Goal: Information Seeking & Learning: Learn about a topic

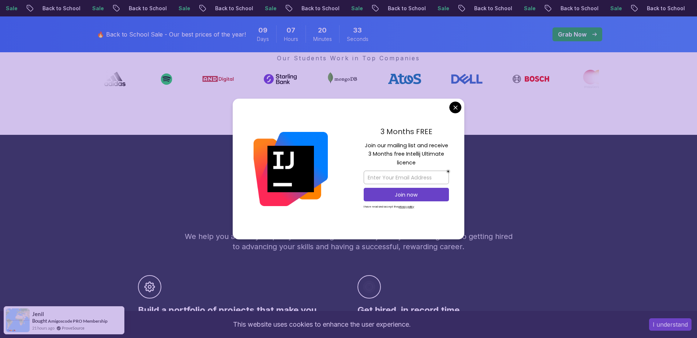
scroll to position [304, 0]
click at [448, 106] on div "3 Months FREE Join our mailing list and receive 3 Months free Intellij Ultimate…" at bounding box center [406, 169] width 116 height 141
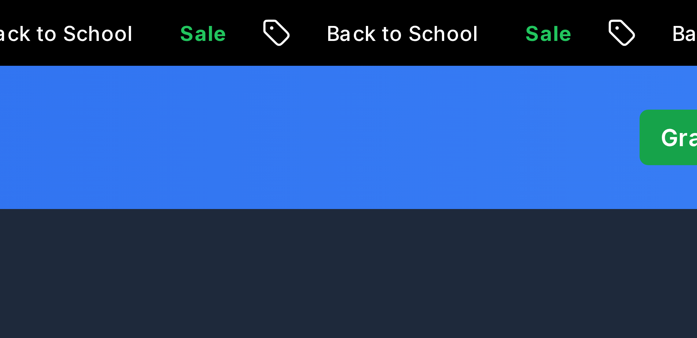
scroll to position [694, 0]
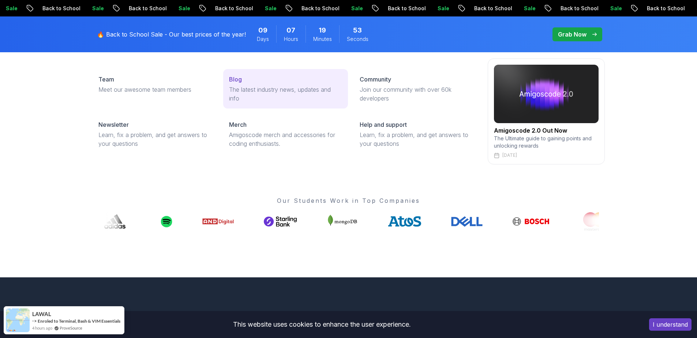
scroll to position [121, 0]
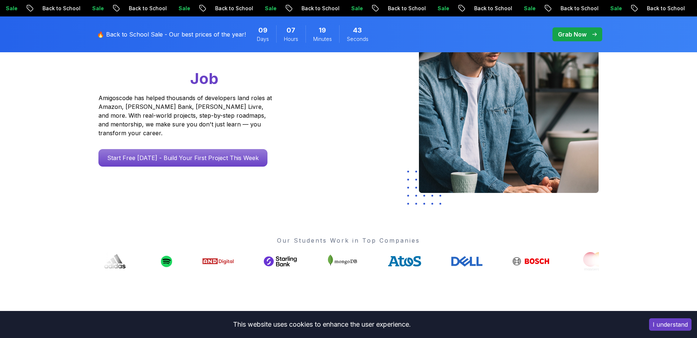
click at [41, 31] on div "🔥 Back to School Sale - Our best prices of the year! 09 Days 07 Hours 19 Minute…" at bounding box center [348, 34] width 697 height 36
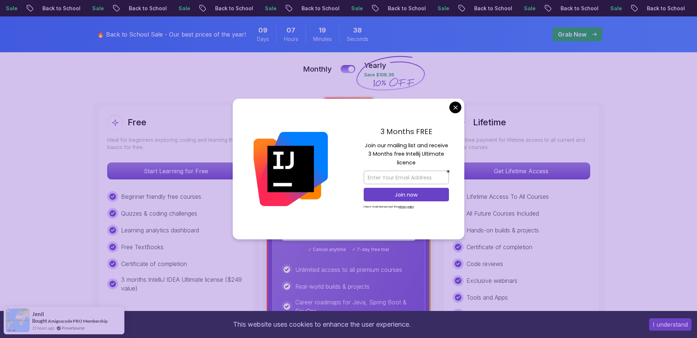
scroll to position [167, 0]
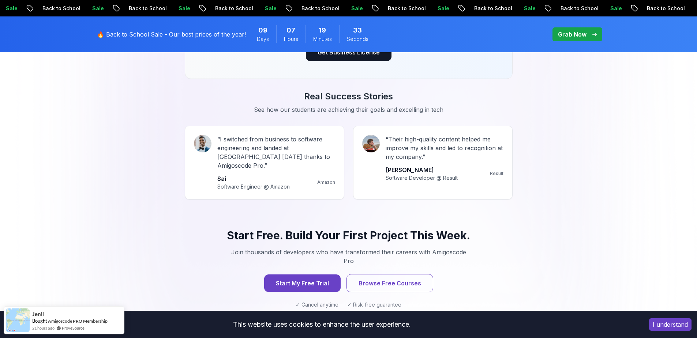
scroll to position [637, 0]
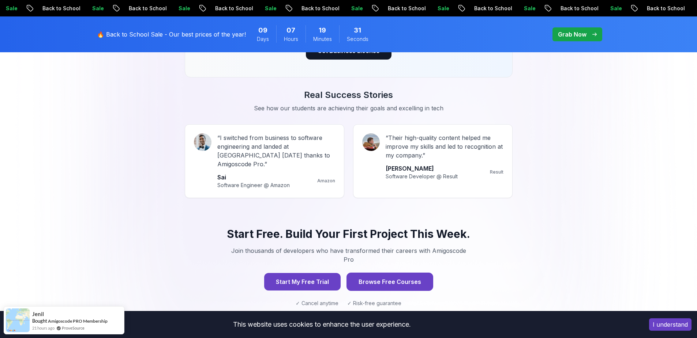
click at [393, 273] on button "Browse Free Courses" at bounding box center [389, 282] width 87 height 18
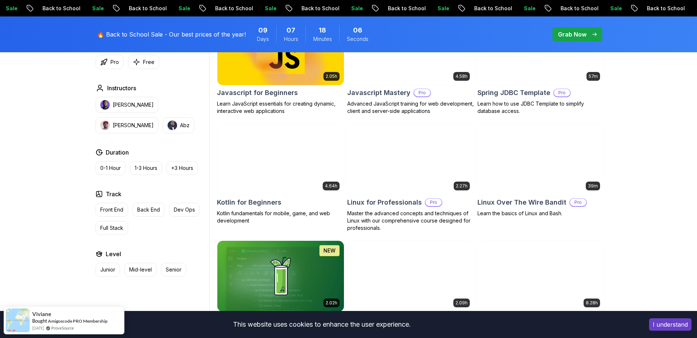
scroll to position [2198, 0]
